Goal: Task Accomplishment & Management: Use online tool/utility

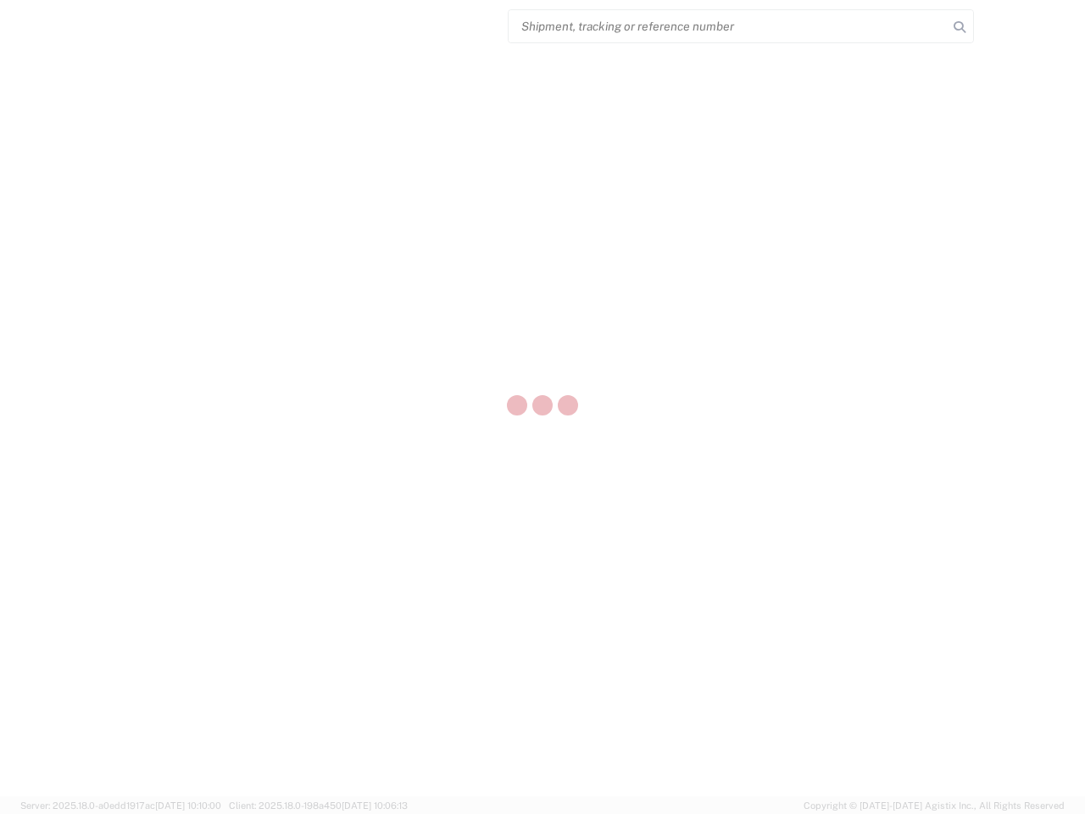
select select "US"
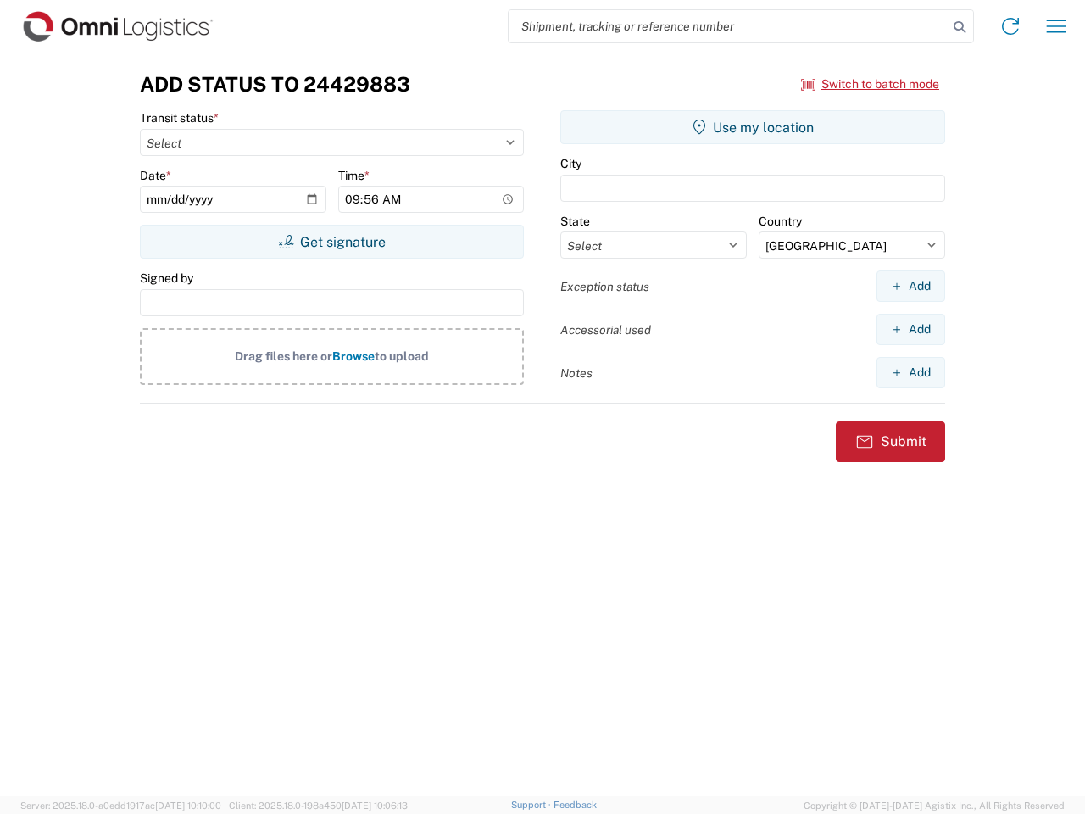
click at [728, 26] on input "search" at bounding box center [728, 26] width 439 height 32
click at [960, 27] on icon at bounding box center [960, 27] width 24 height 24
click at [1011, 26] on icon at bounding box center [1010, 26] width 27 height 27
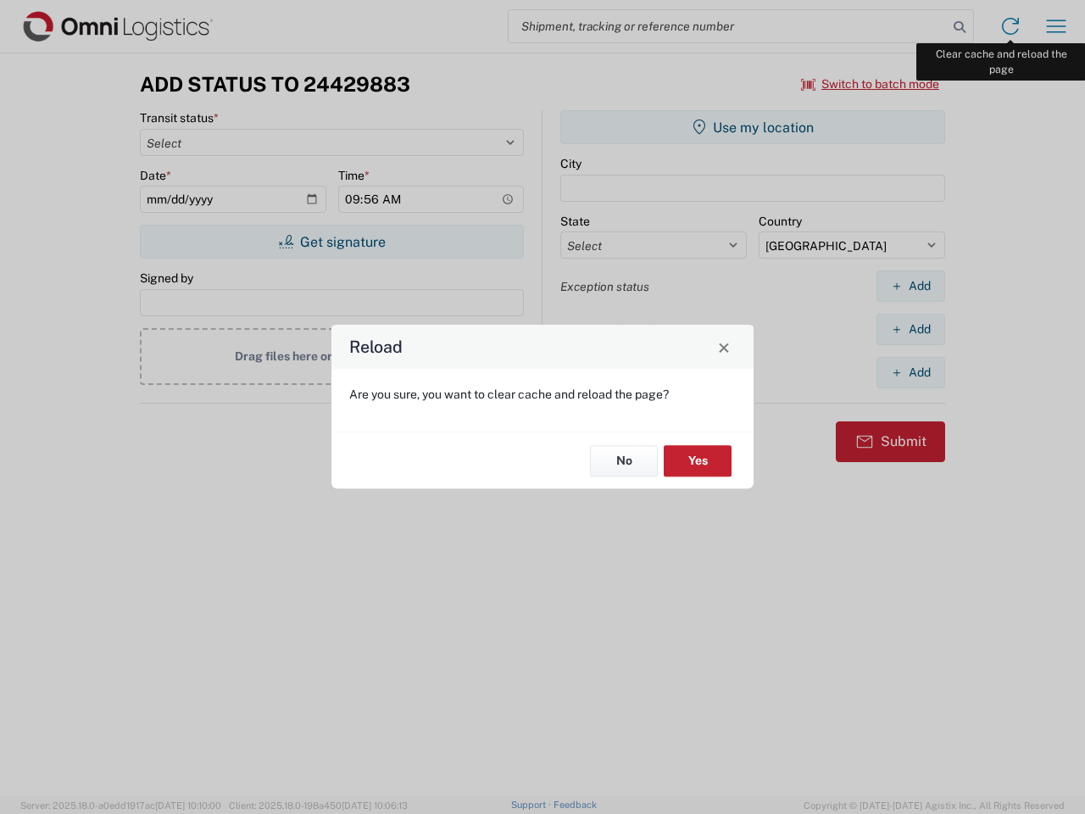
click at [1056, 26] on div "Reload Are you sure, you want to clear cache and reload the page? No Yes" at bounding box center [542, 407] width 1085 height 814
click at [871, 84] on div "Reload Are you sure, you want to clear cache and reload the page? No Yes" at bounding box center [542, 407] width 1085 height 814
click at [331, 242] on div "Reload Are you sure, you want to clear cache and reload the page? No Yes" at bounding box center [542, 407] width 1085 height 814
click at [753, 127] on div "Reload Are you sure, you want to clear cache and reload the page? No Yes" at bounding box center [542, 407] width 1085 height 814
click at [910, 286] on div "Reload Are you sure, you want to clear cache and reload the page? No Yes" at bounding box center [542, 407] width 1085 height 814
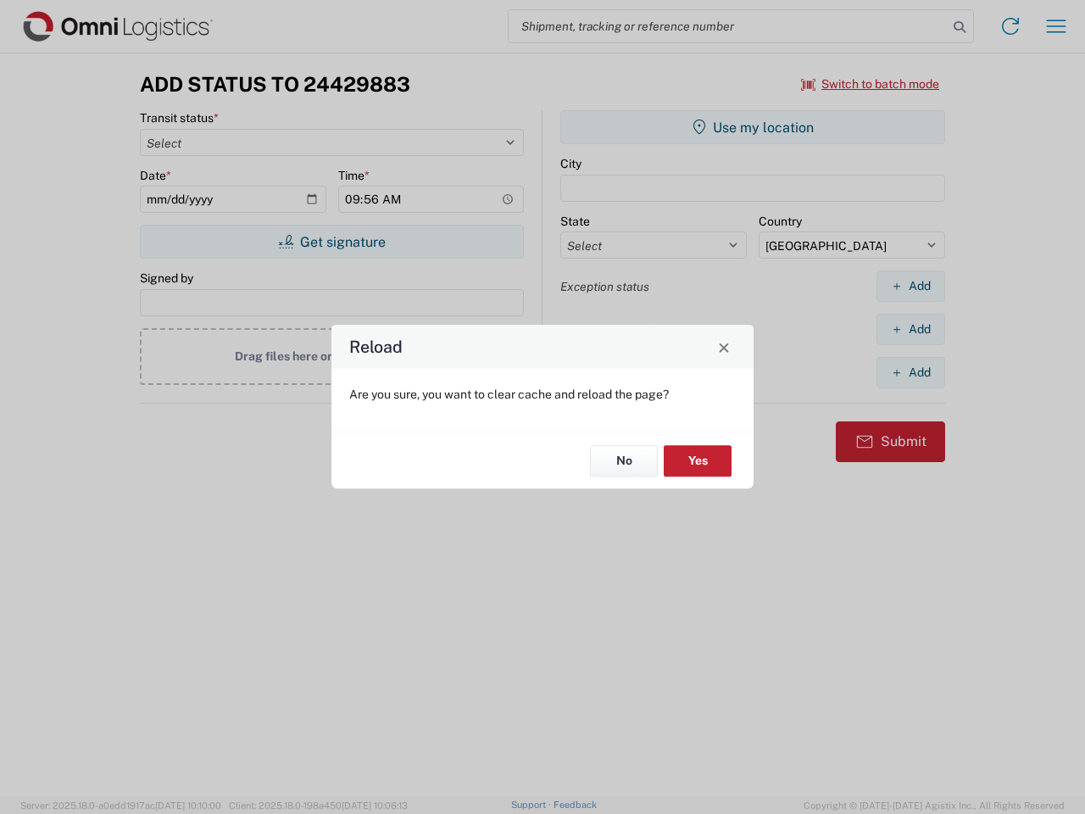
click at [910, 329] on div "Reload Are you sure, you want to clear cache and reload the page? No Yes" at bounding box center [542, 407] width 1085 height 814
click at [910, 372] on div "Reload Are you sure, you want to clear cache and reload the page? No Yes" at bounding box center [542, 407] width 1085 height 814
